Goal: Task Accomplishment & Management: Use online tool/utility

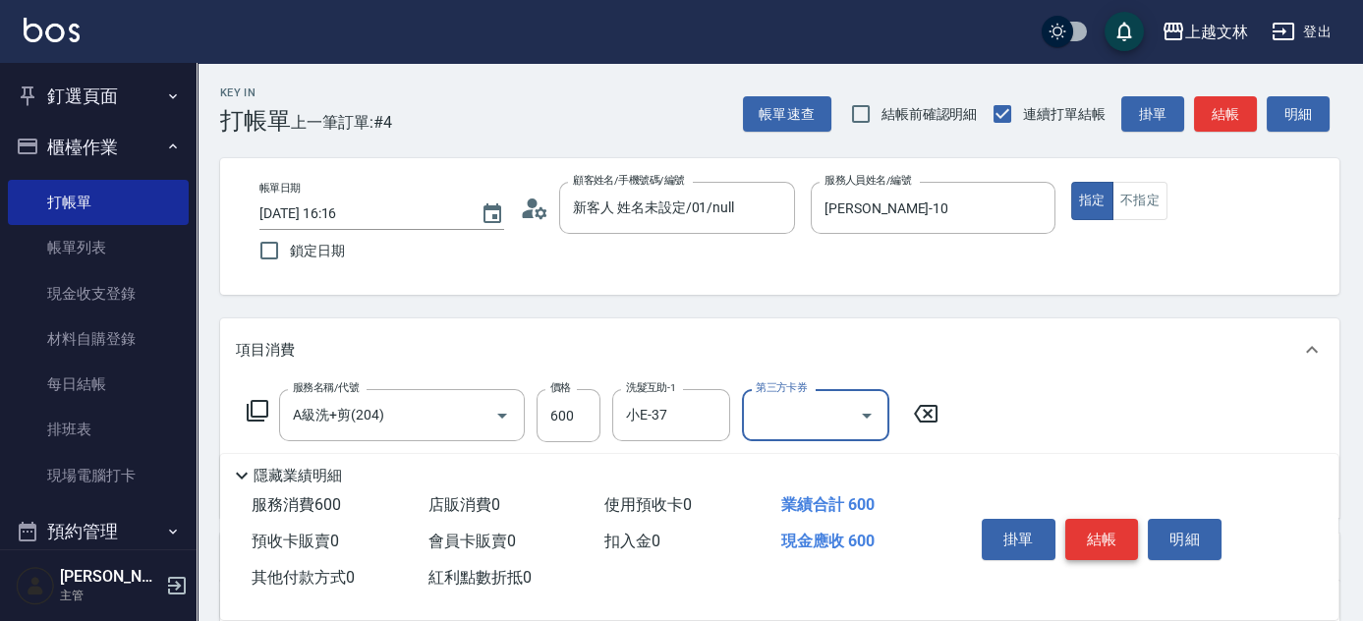
click at [1077, 526] on button "結帳" at bounding box center [1103, 539] width 74 height 41
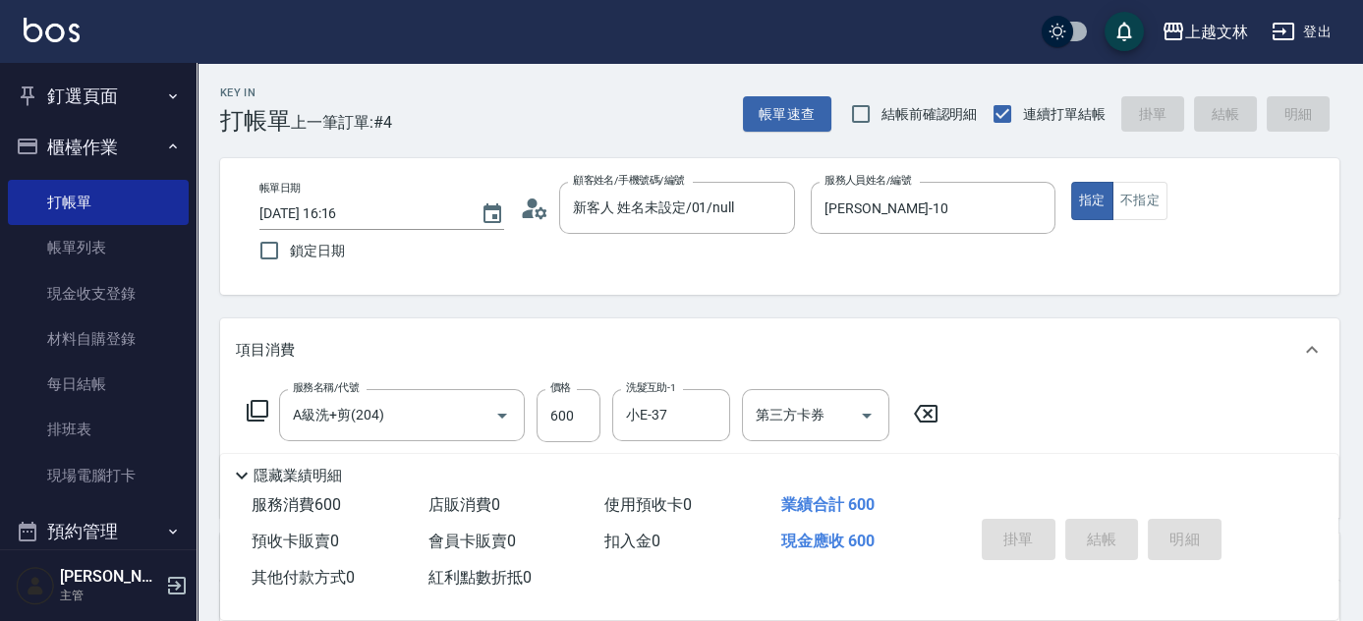
type input "[DATE] 16:46"
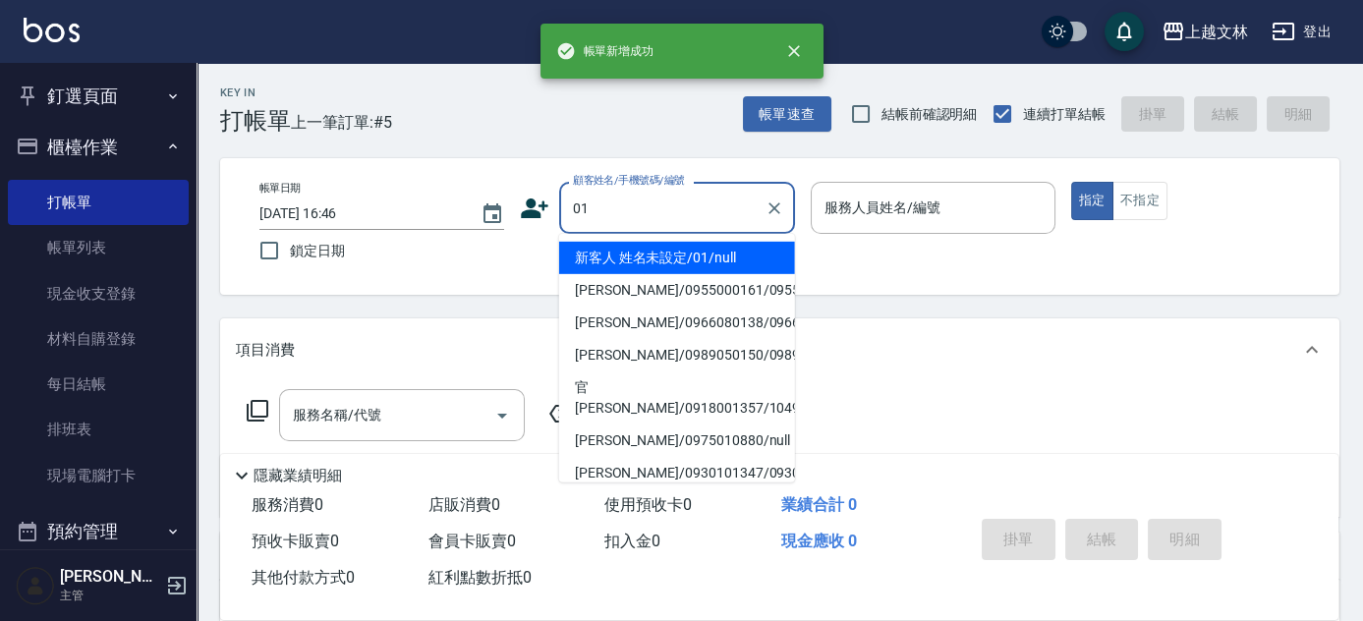
type input "新客人 姓名未設定/01/null"
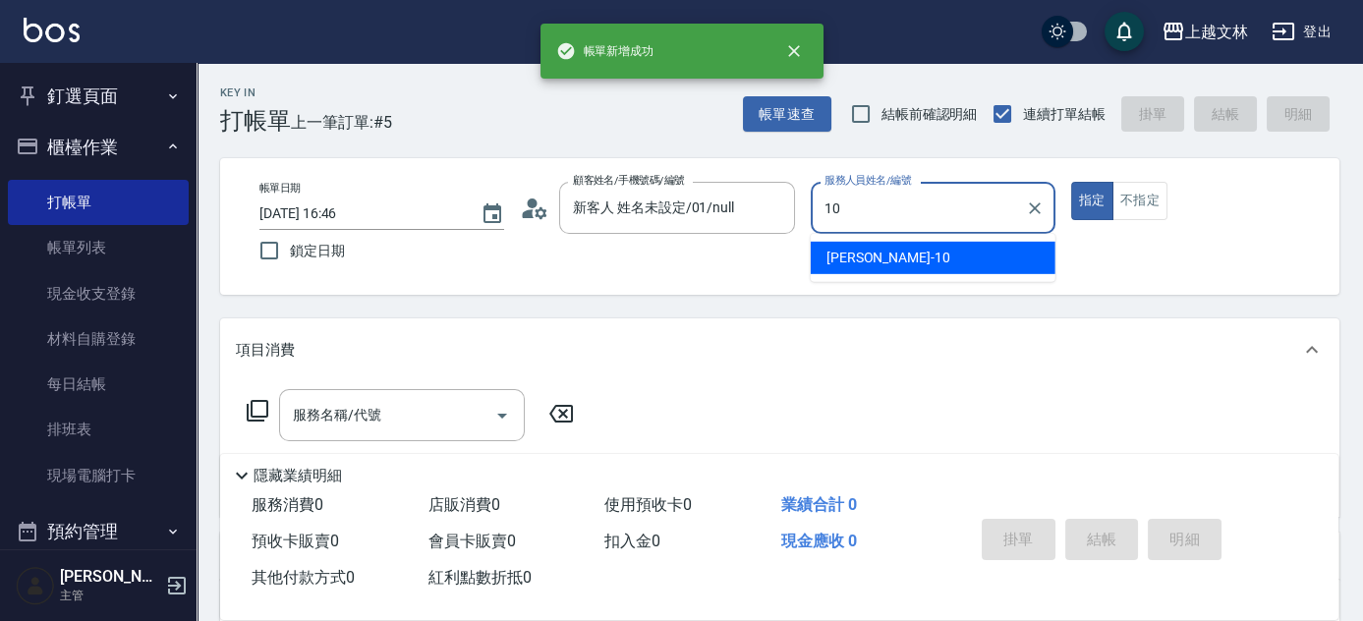
type input "[PERSON_NAME]-10"
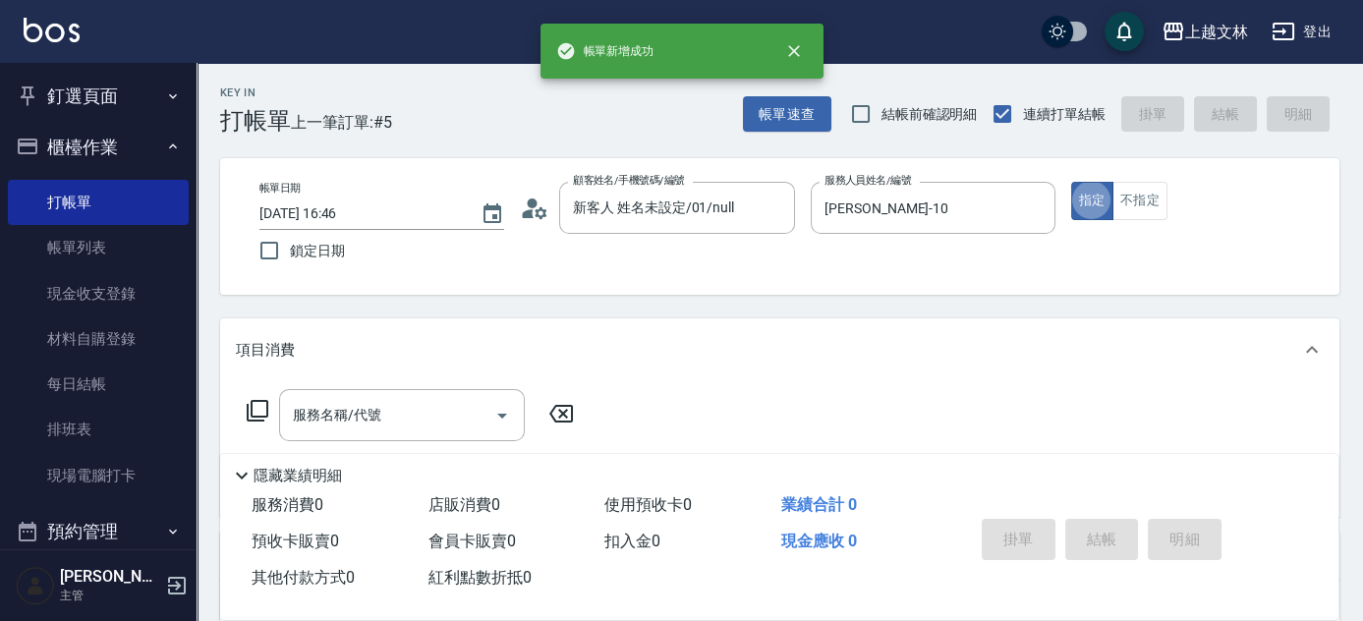
type button "true"
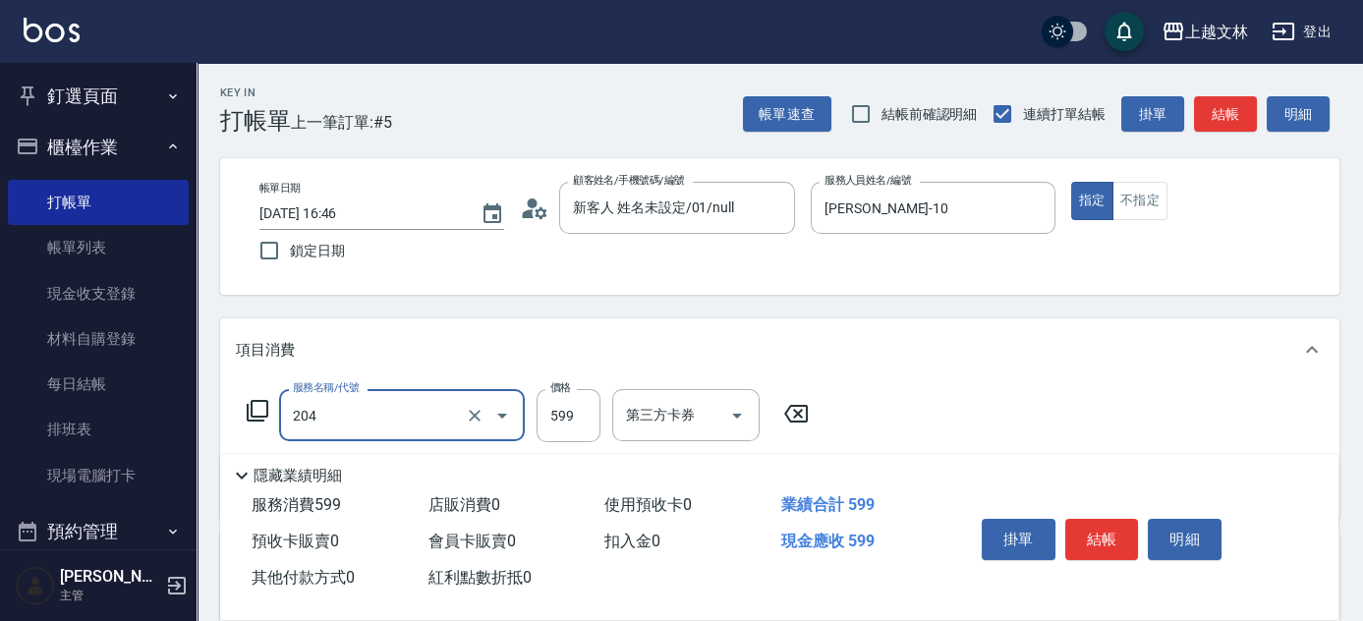
type input "A級洗+剪(204)"
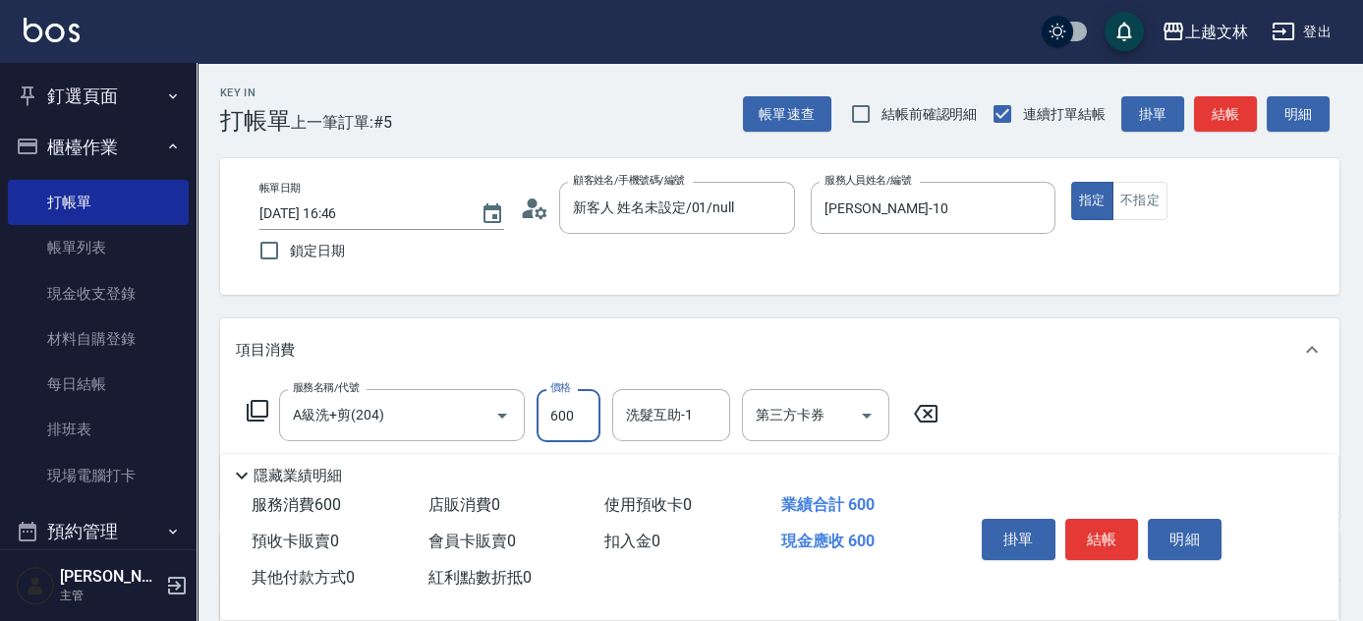
type input "600"
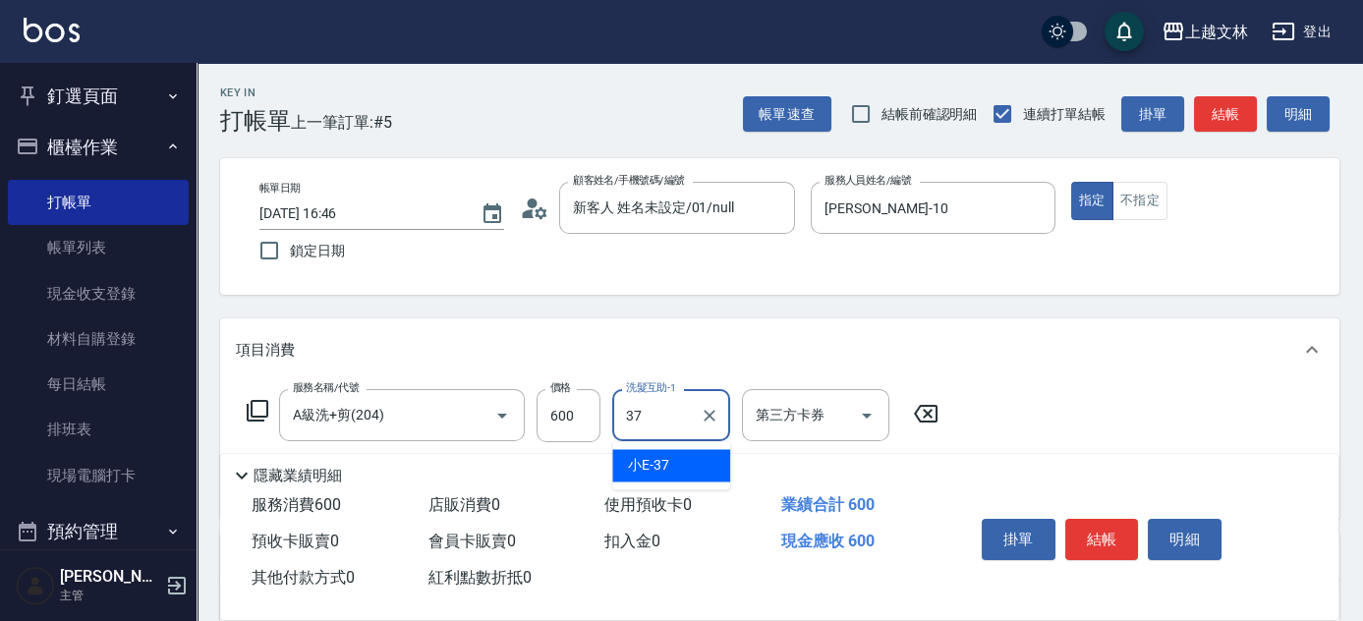
type input "小E-37"
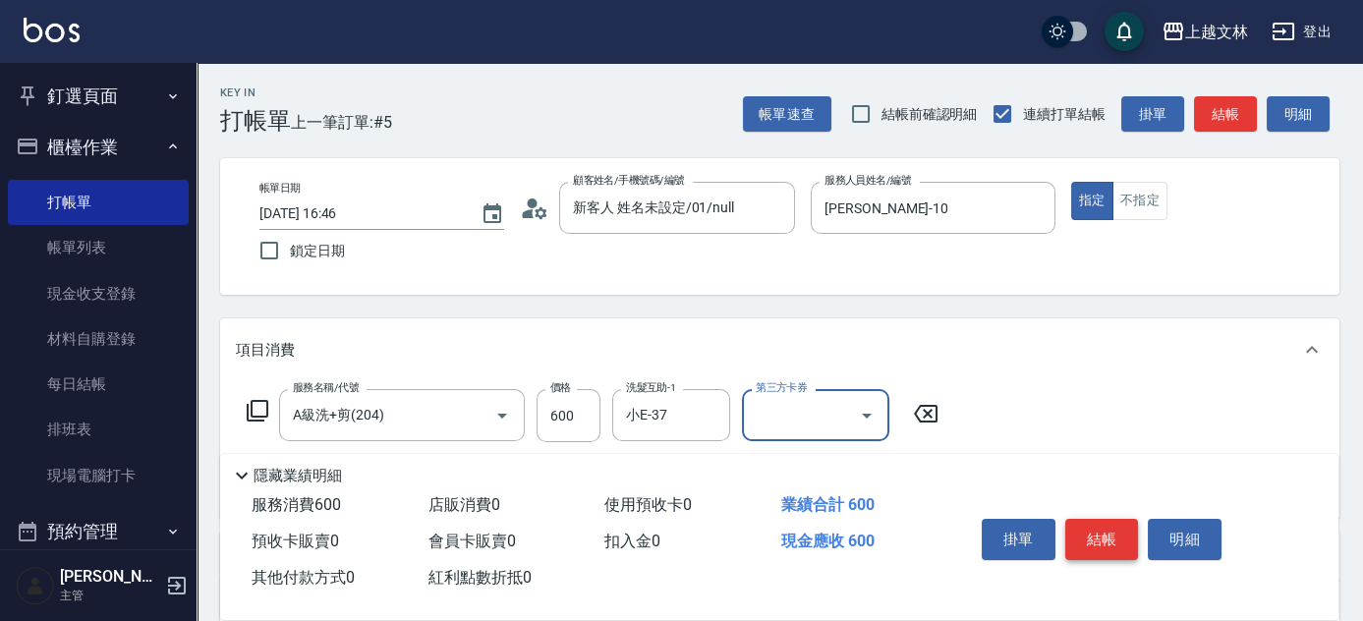
click at [1095, 534] on button "結帳" at bounding box center [1103, 539] width 74 height 41
